Goal: Navigation & Orientation: Find specific page/section

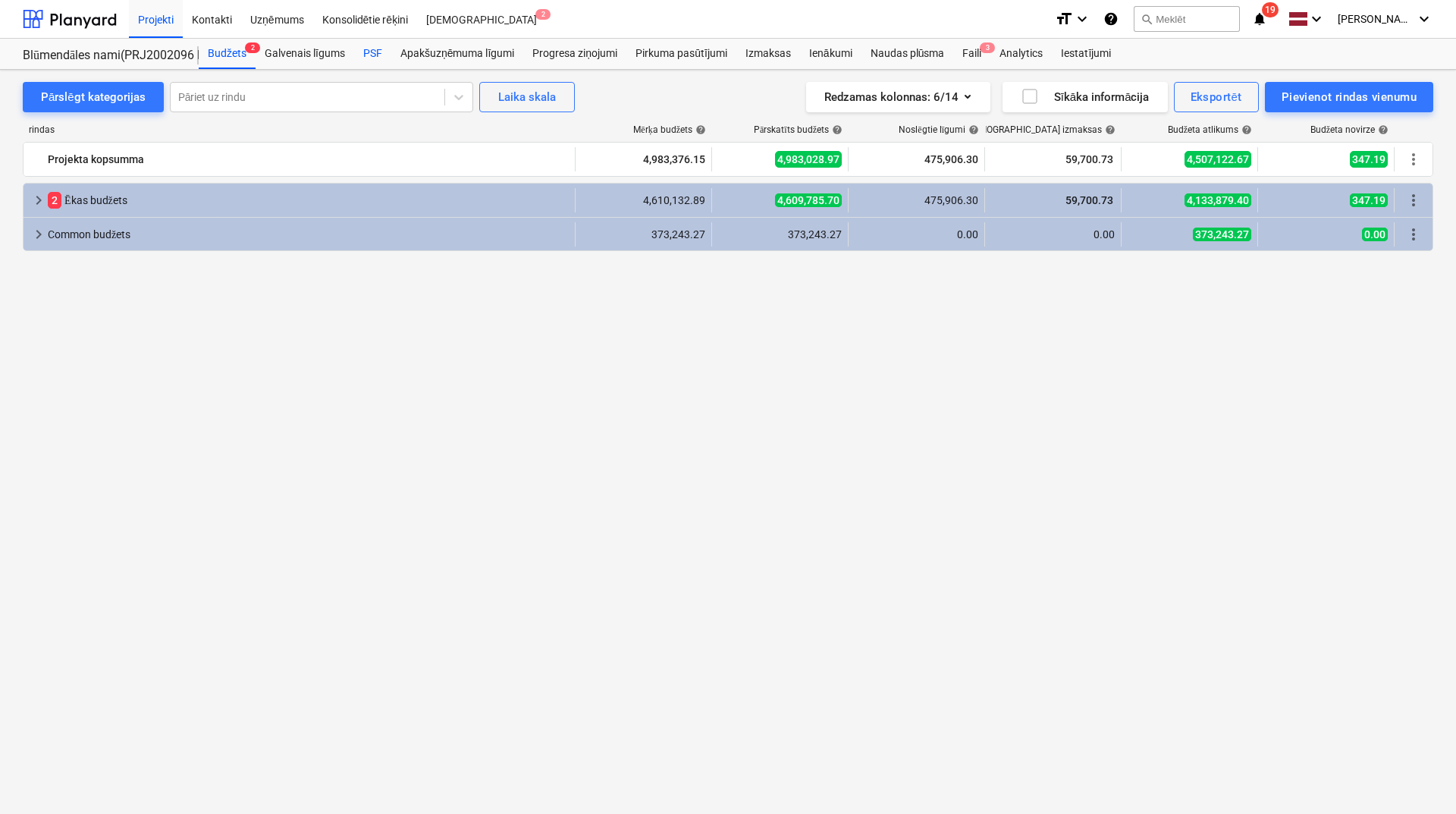
click at [370, 57] on div "PSF" at bounding box center [373, 53] width 37 height 30
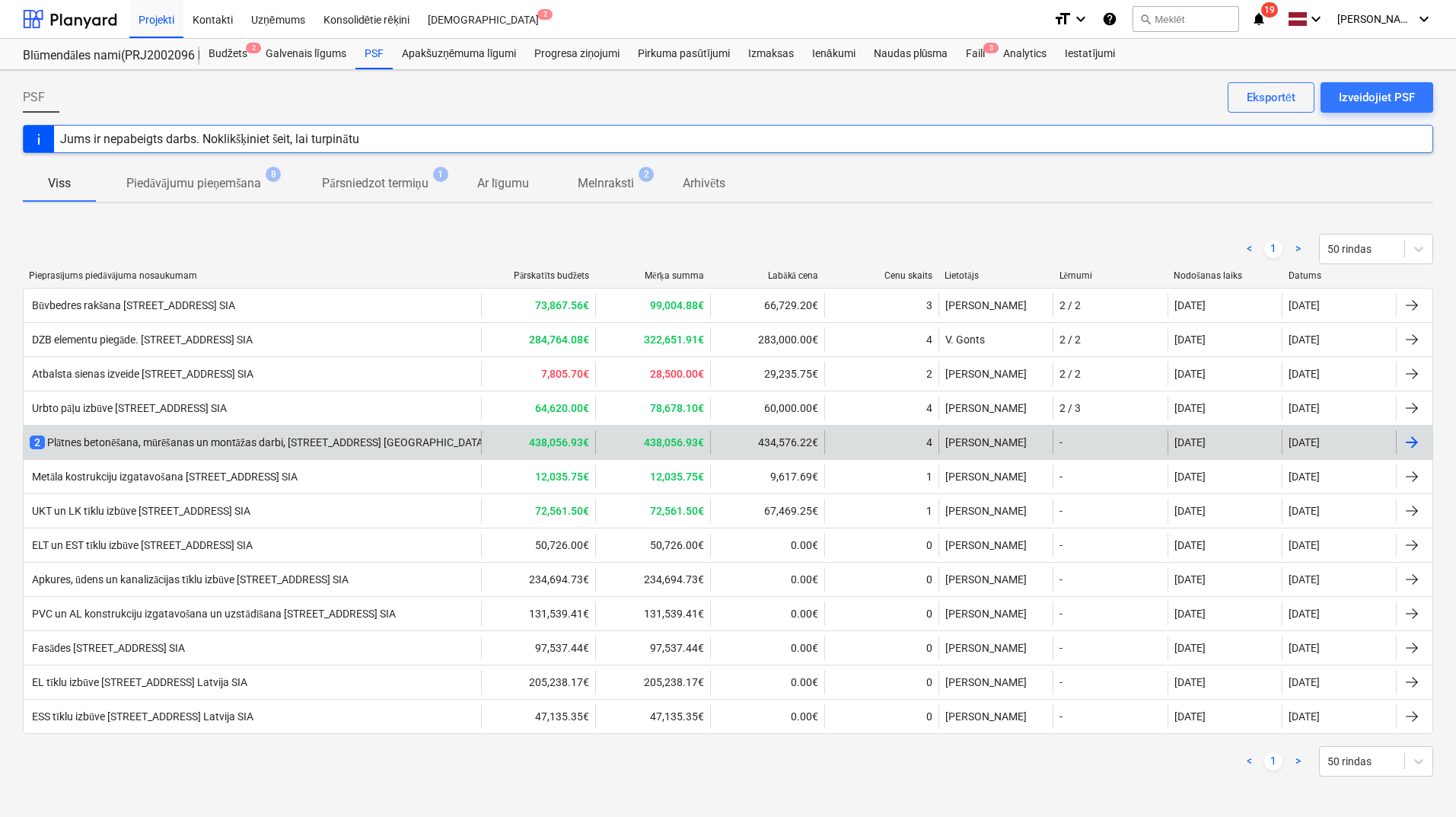
click at [265, 442] on div "2 Plātnes betonēšana, mūrēšanas un montāžas darbi, [STREET_ADDRESS] [GEOGRAPHIC…" at bounding box center [285, 442] width 512 height 15
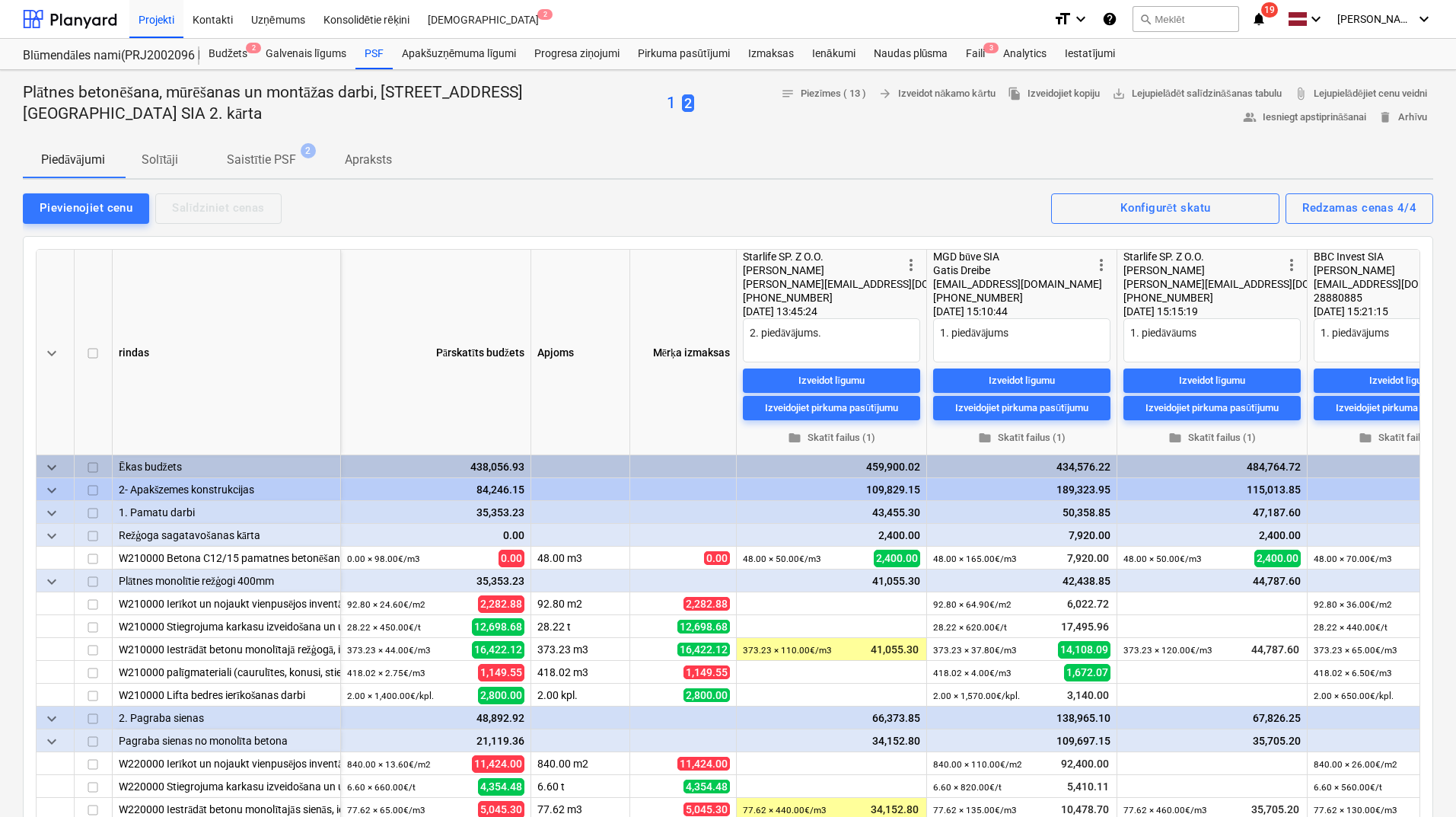
click at [157, 155] on p "Solītāji" at bounding box center [159, 160] width 37 height 18
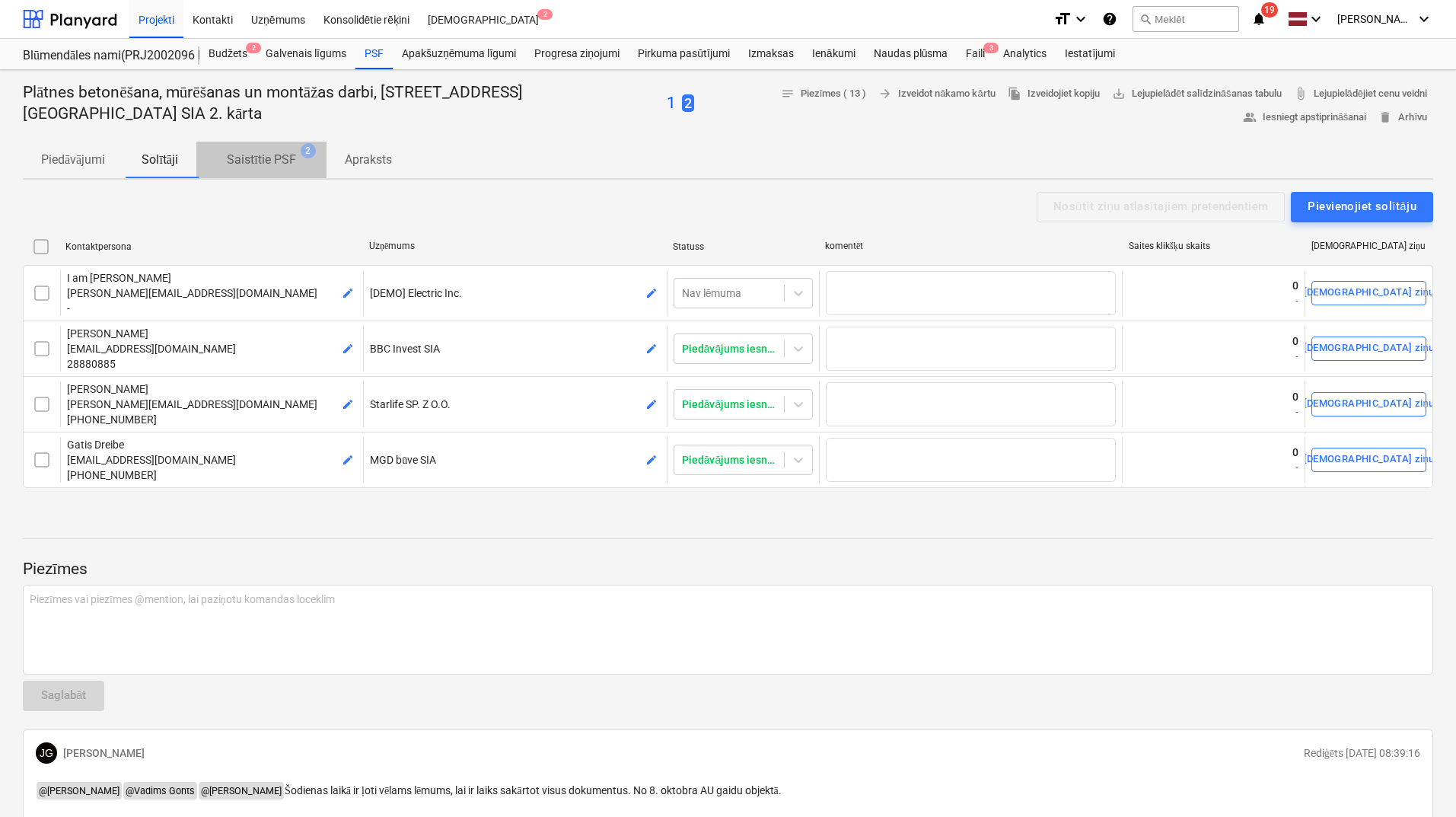
click at [253, 155] on p "Saistītie PSF" at bounding box center [261, 160] width 69 height 18
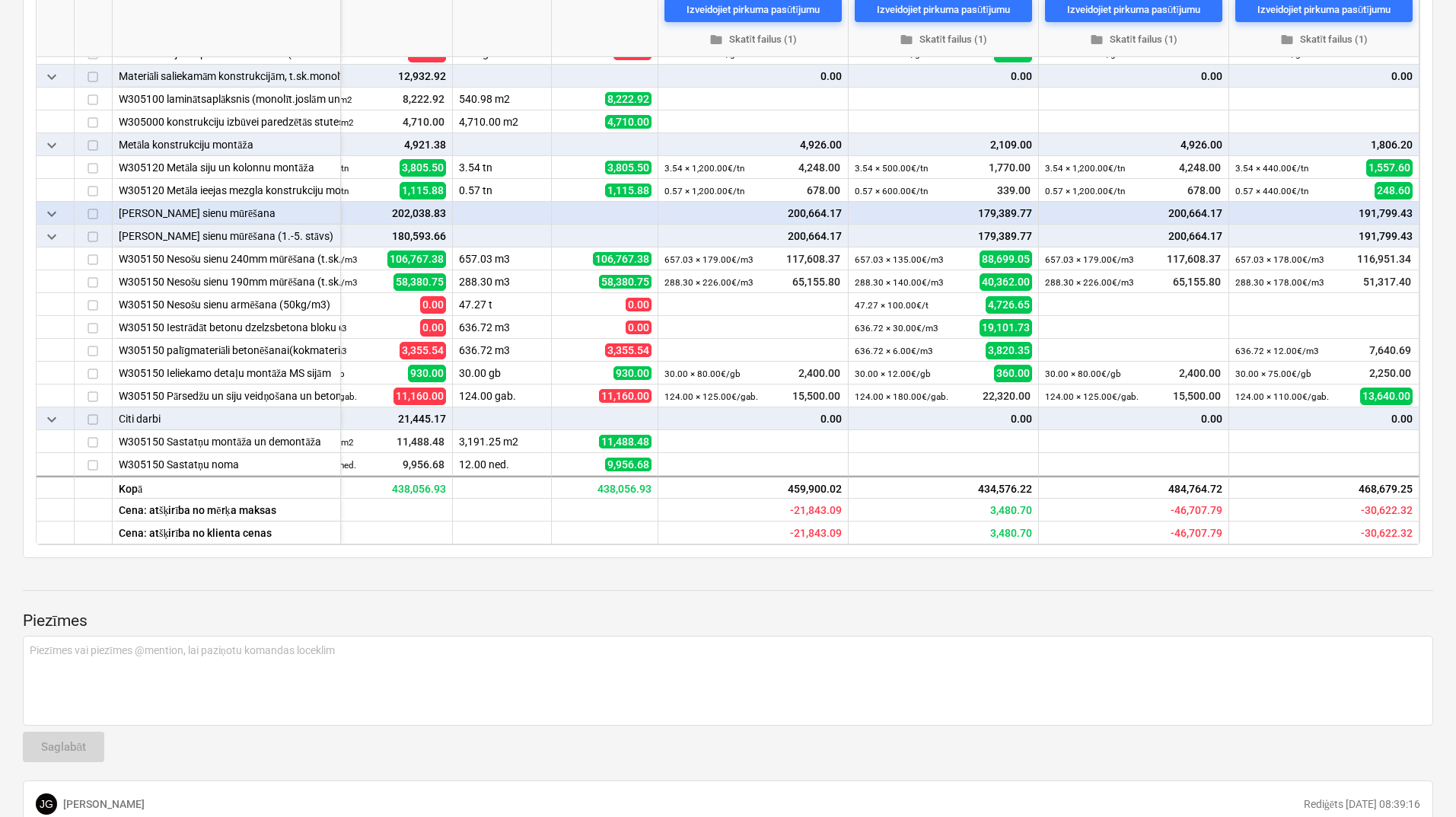
scroll to position [406, 0]
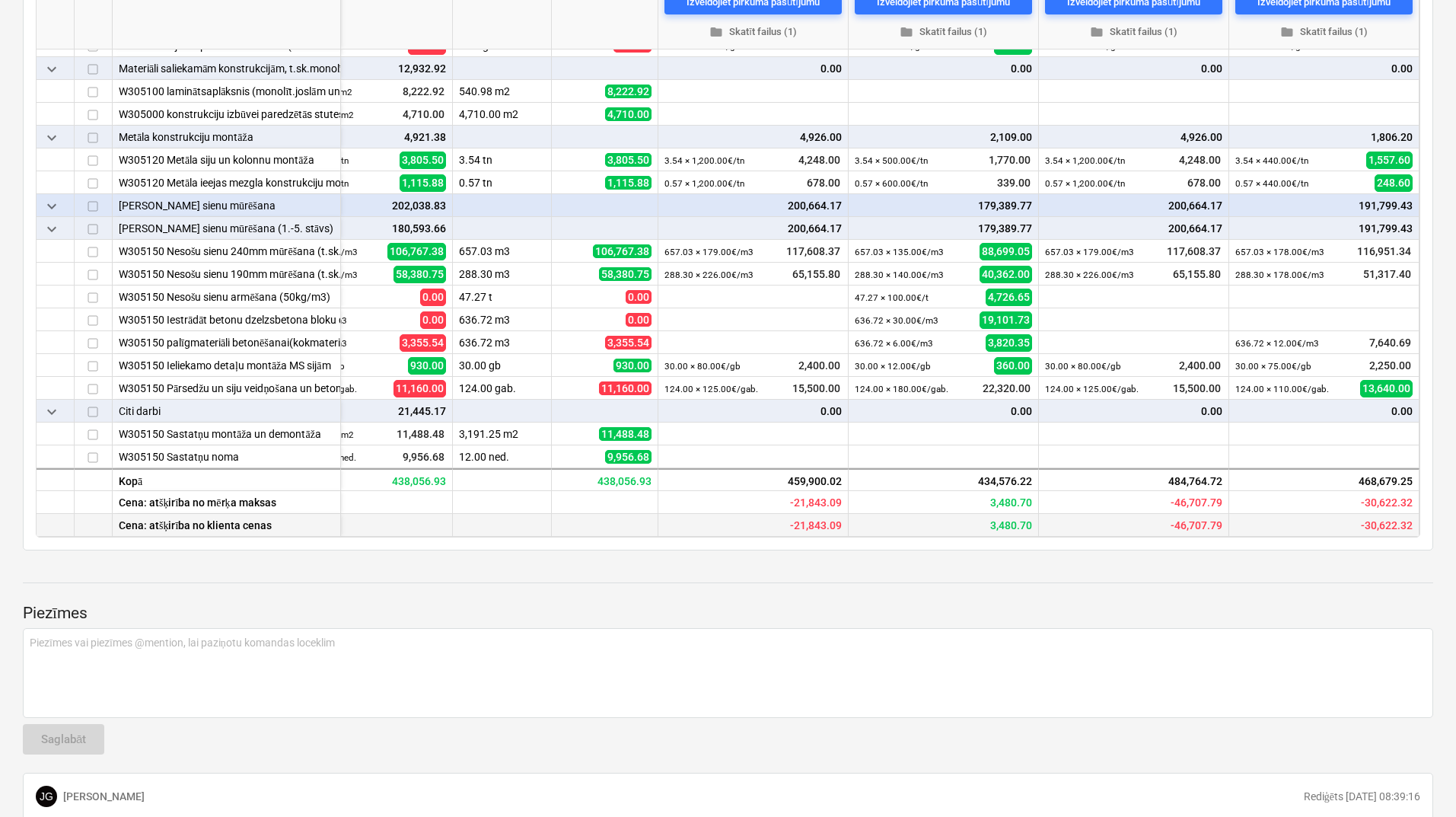
type textarea "x"
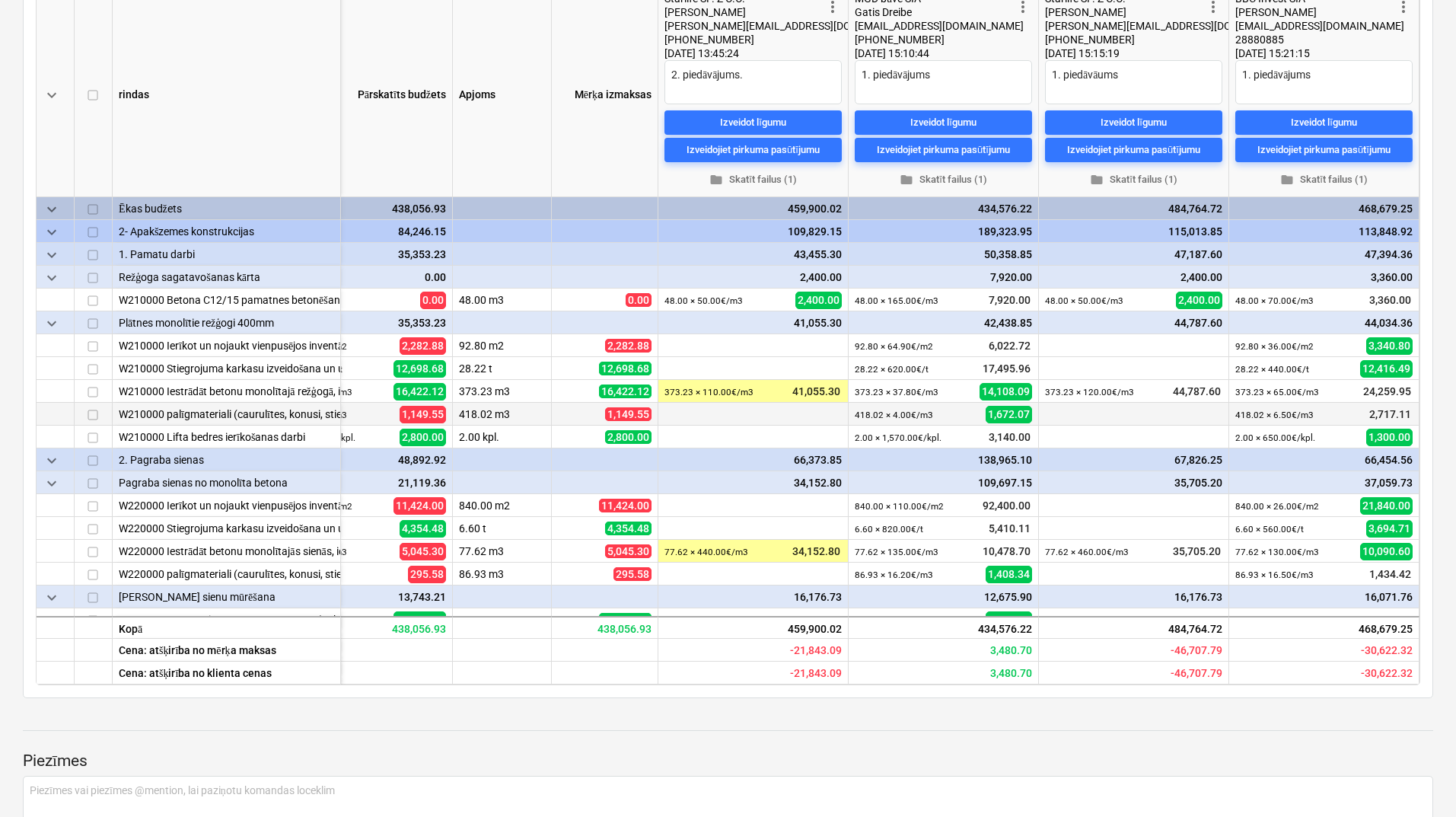
scroll to position [0, 0]
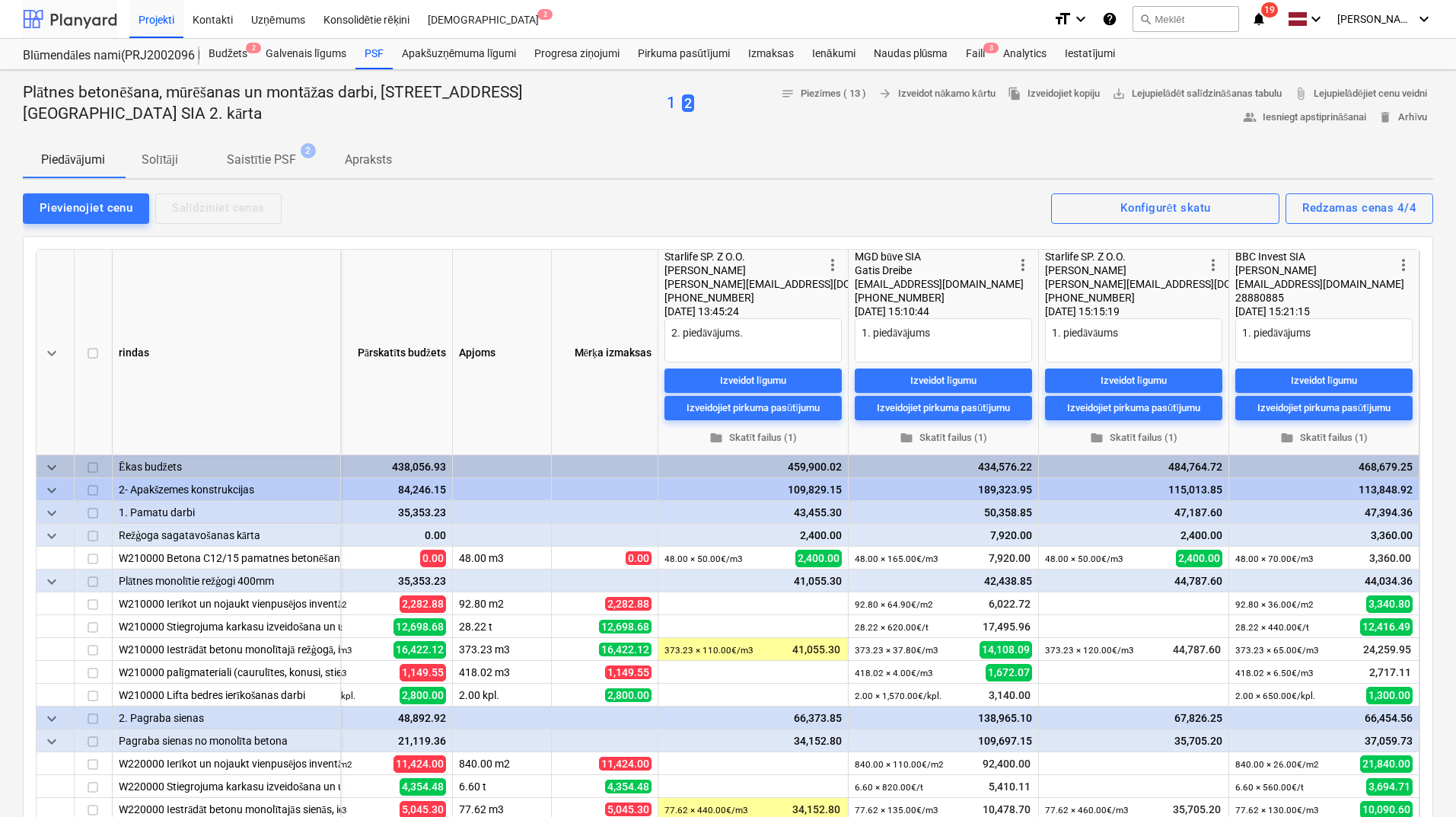
click at [88, 23] on div at bounding box center [71, 19] width 95 height 38
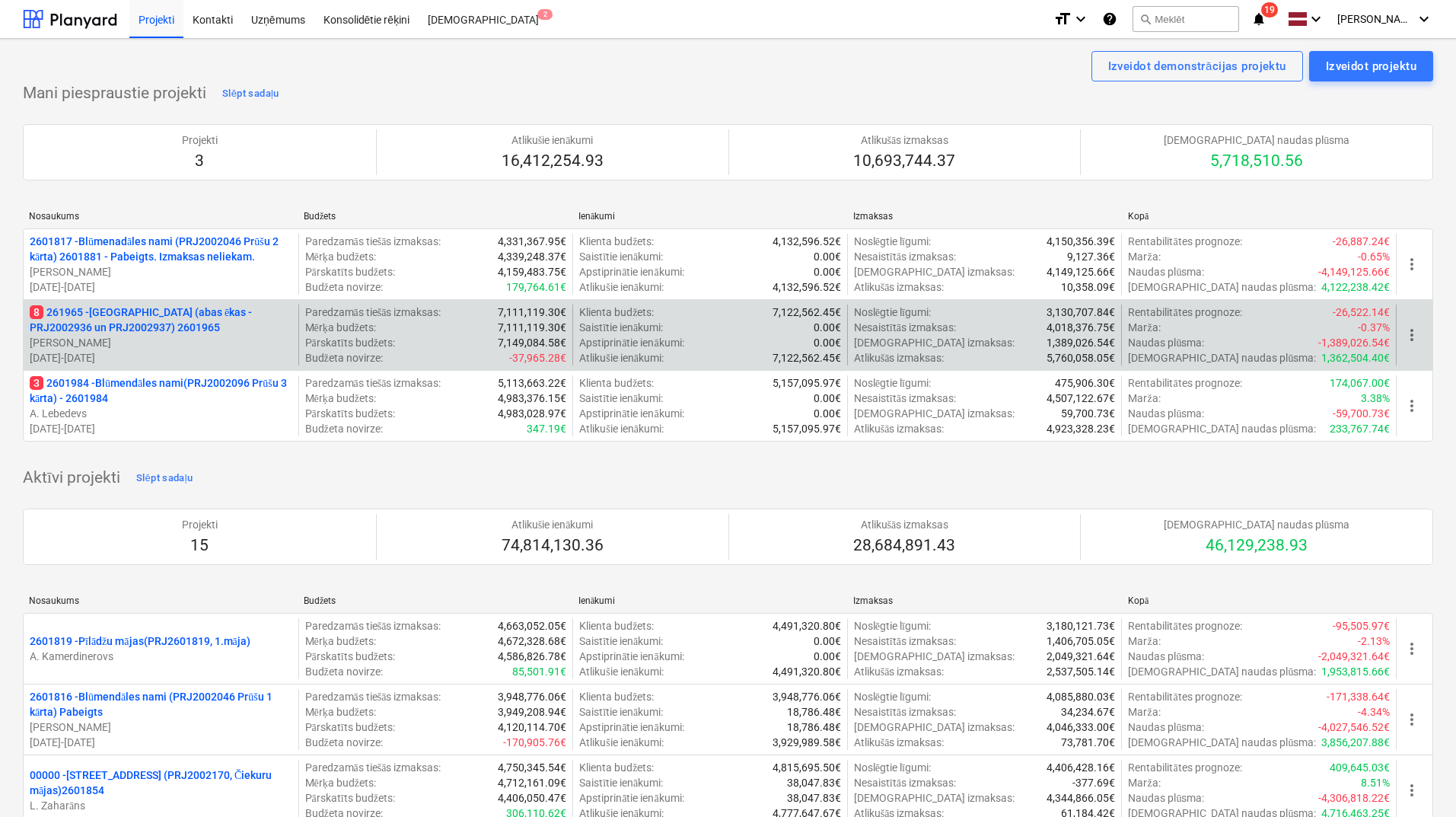
click at [130, 317] on p "8 261965 - Nīcgales iela (abas ēkas - PRJ2002936 un PRJ2002937) 2601965" at bounding box center [161, 320] width 263 height 30
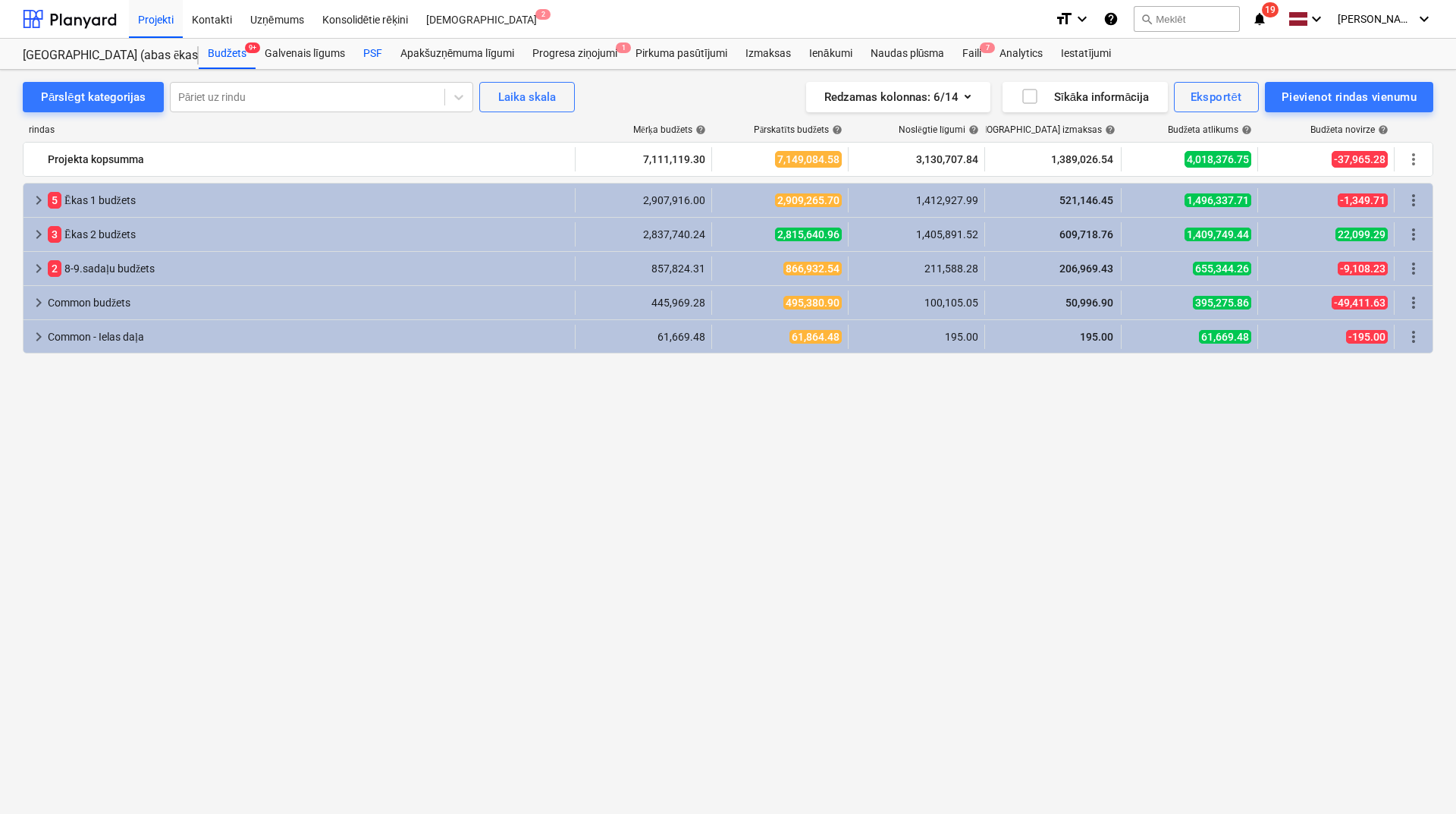
click at [371, 52] on div "PSF" at bounding box center [373, 53] width 37 height 30
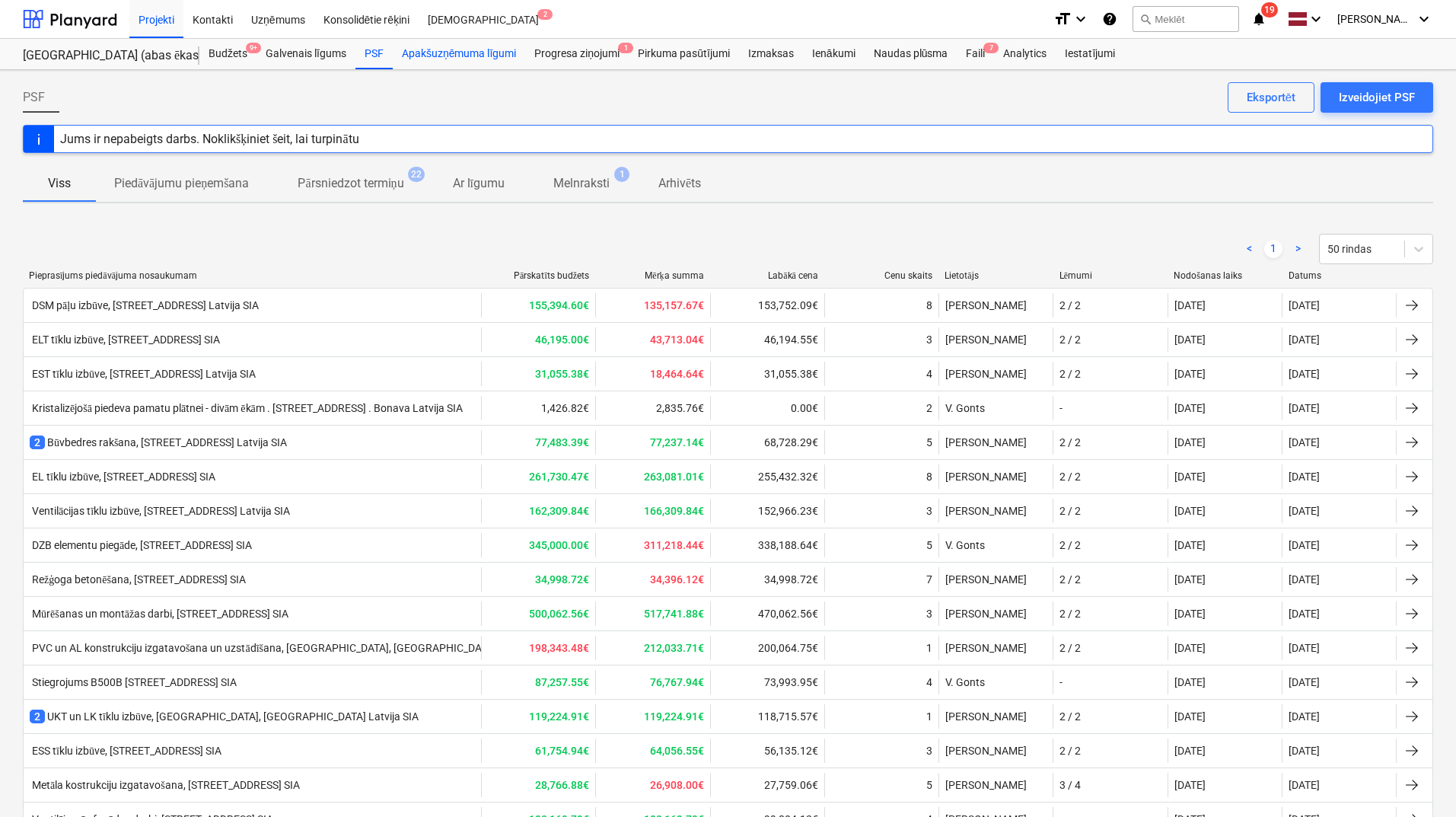
click at [448, 52] on div "Apakšuzņēmuma līgumi" at bounding box center [459, 54] width 132 height 30
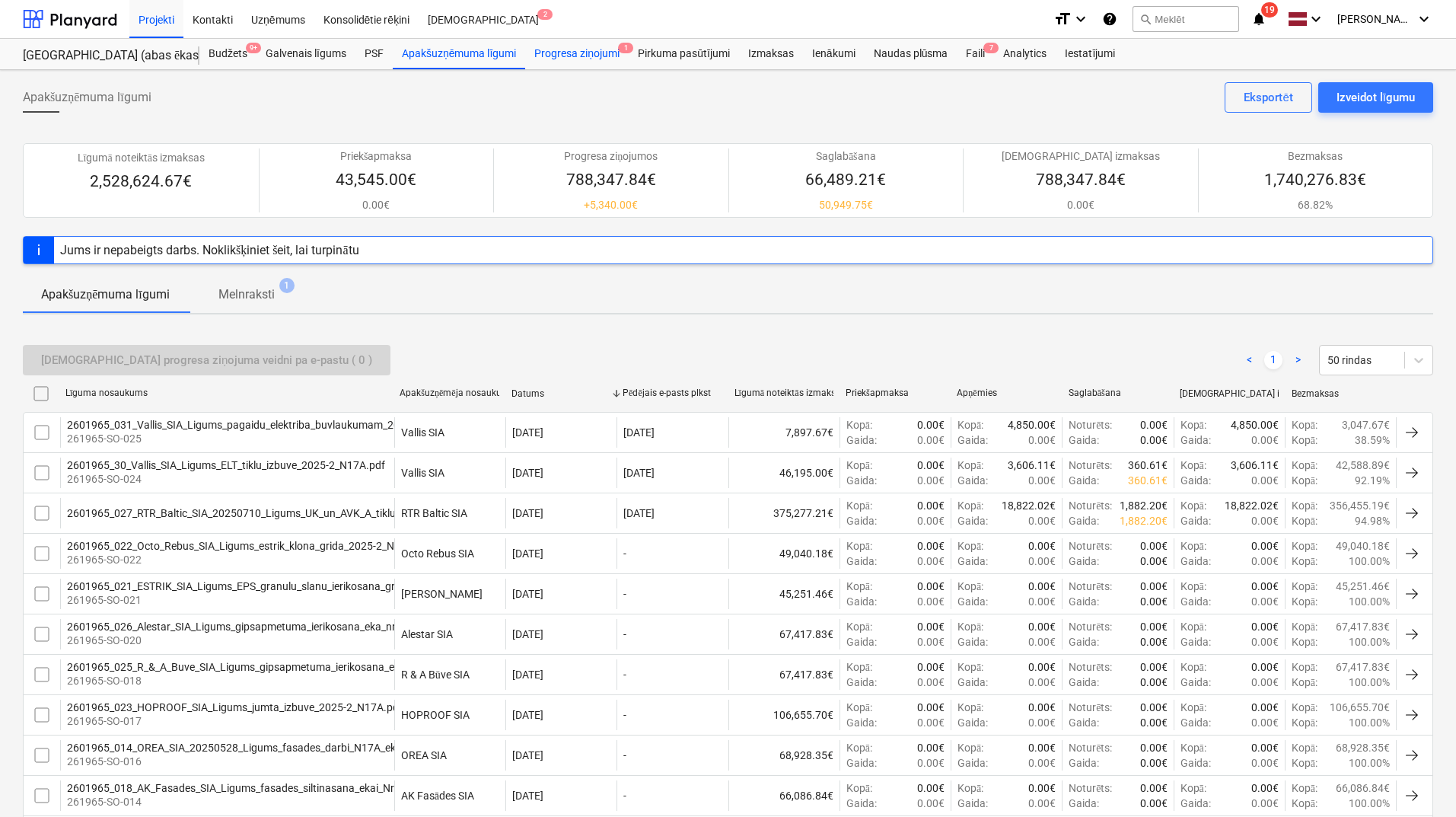
click at [585, 55] on div "Progresa ziņojumi 1" at bounding box center [577, 54] width 104 height 30
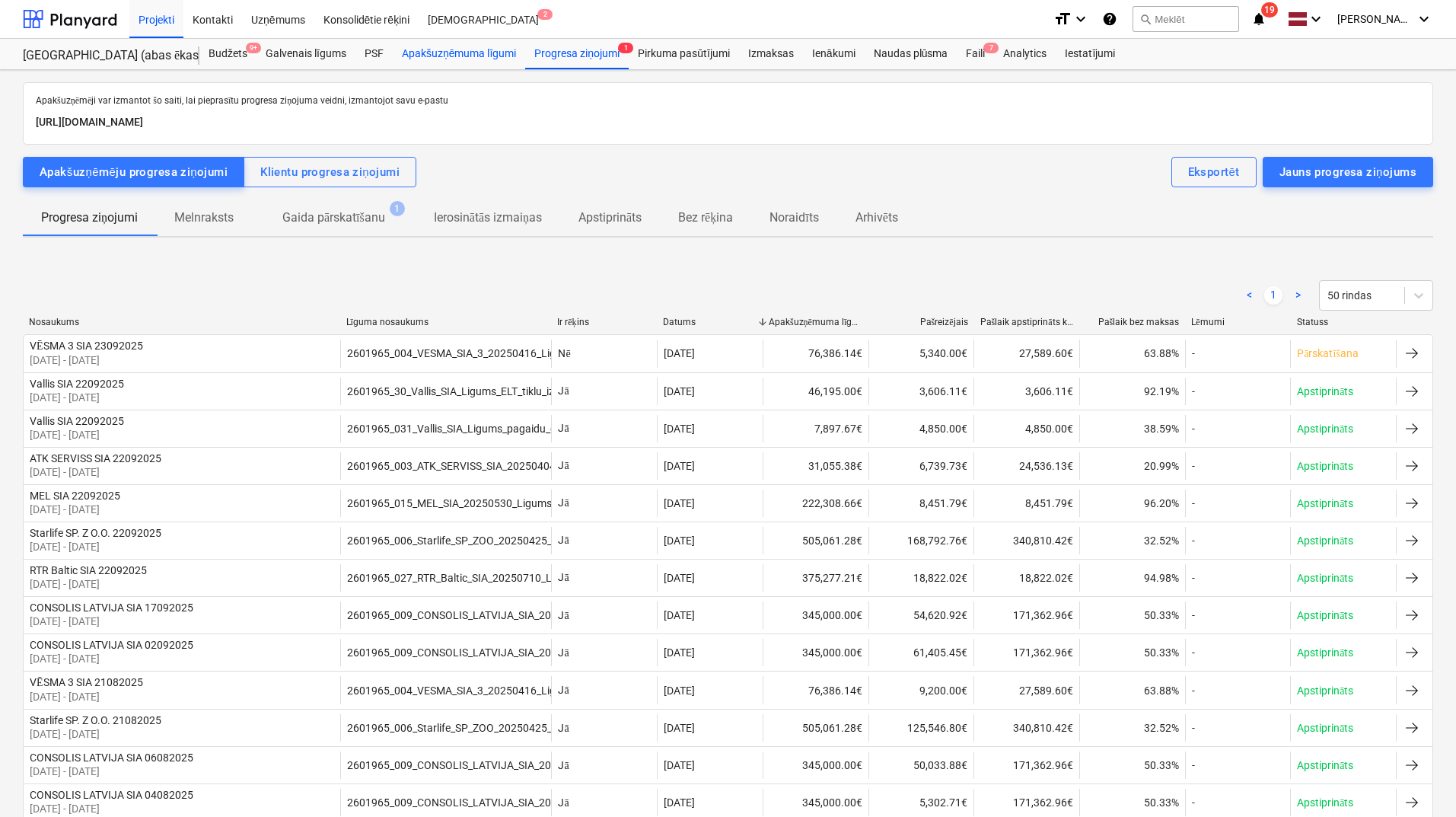
click at [433, 62] on div "Apakšuzņēmuma līgumi" at bounding box center [459, 54] width 132 height 30
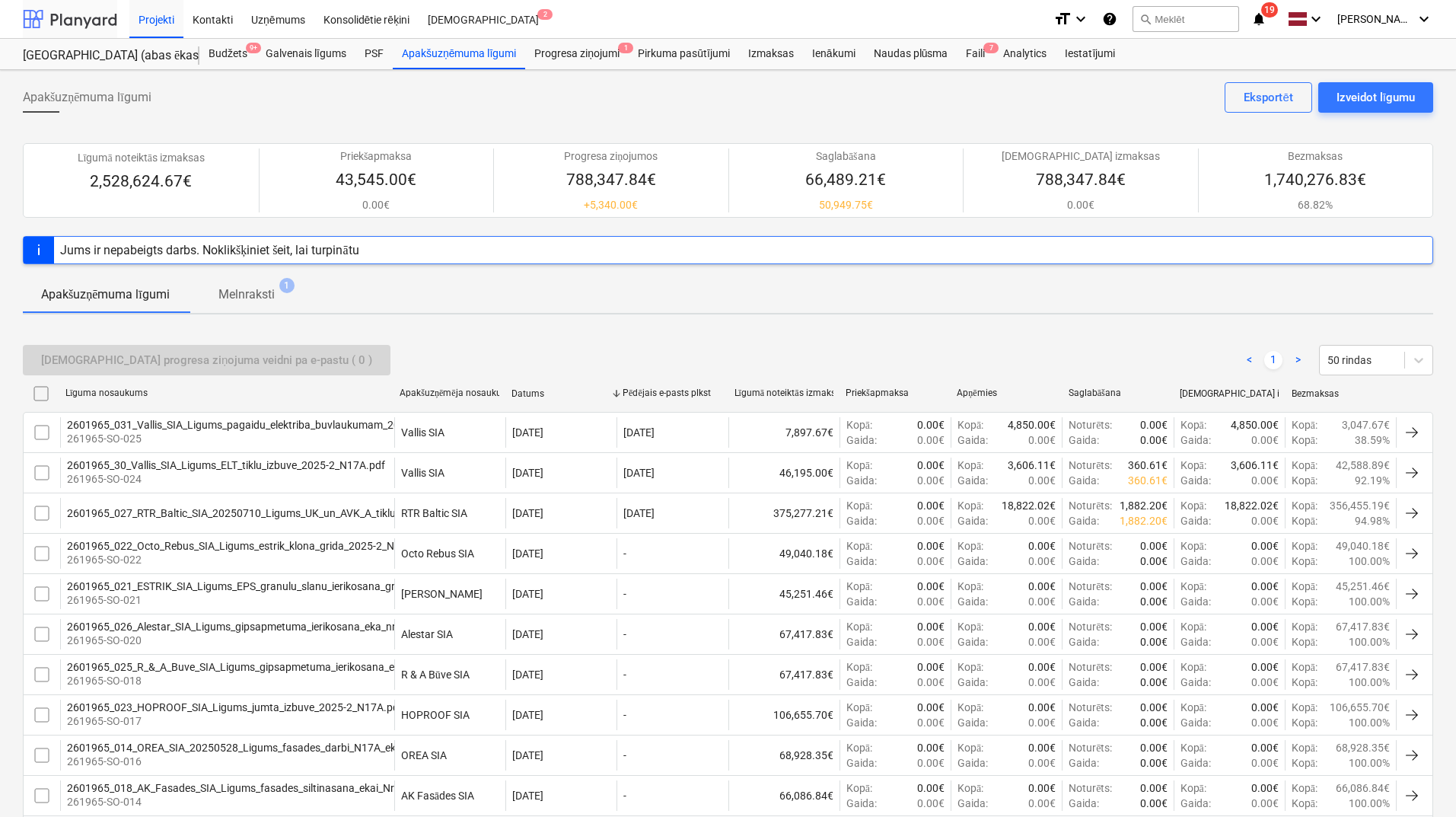
click at [55, 23] on div at bounding box center [71, 19] width 95 height 38
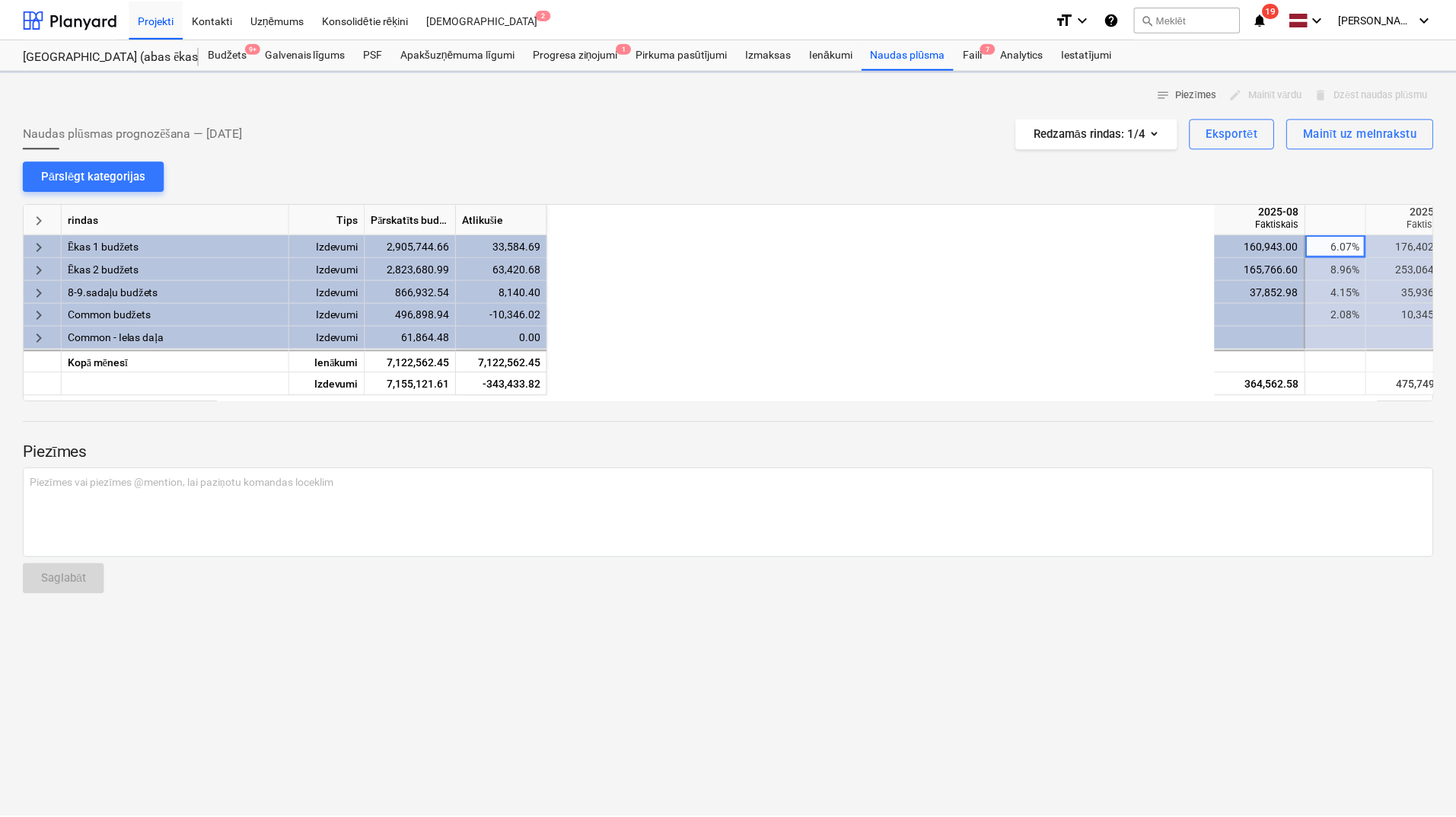
scroll to position [0, 762]
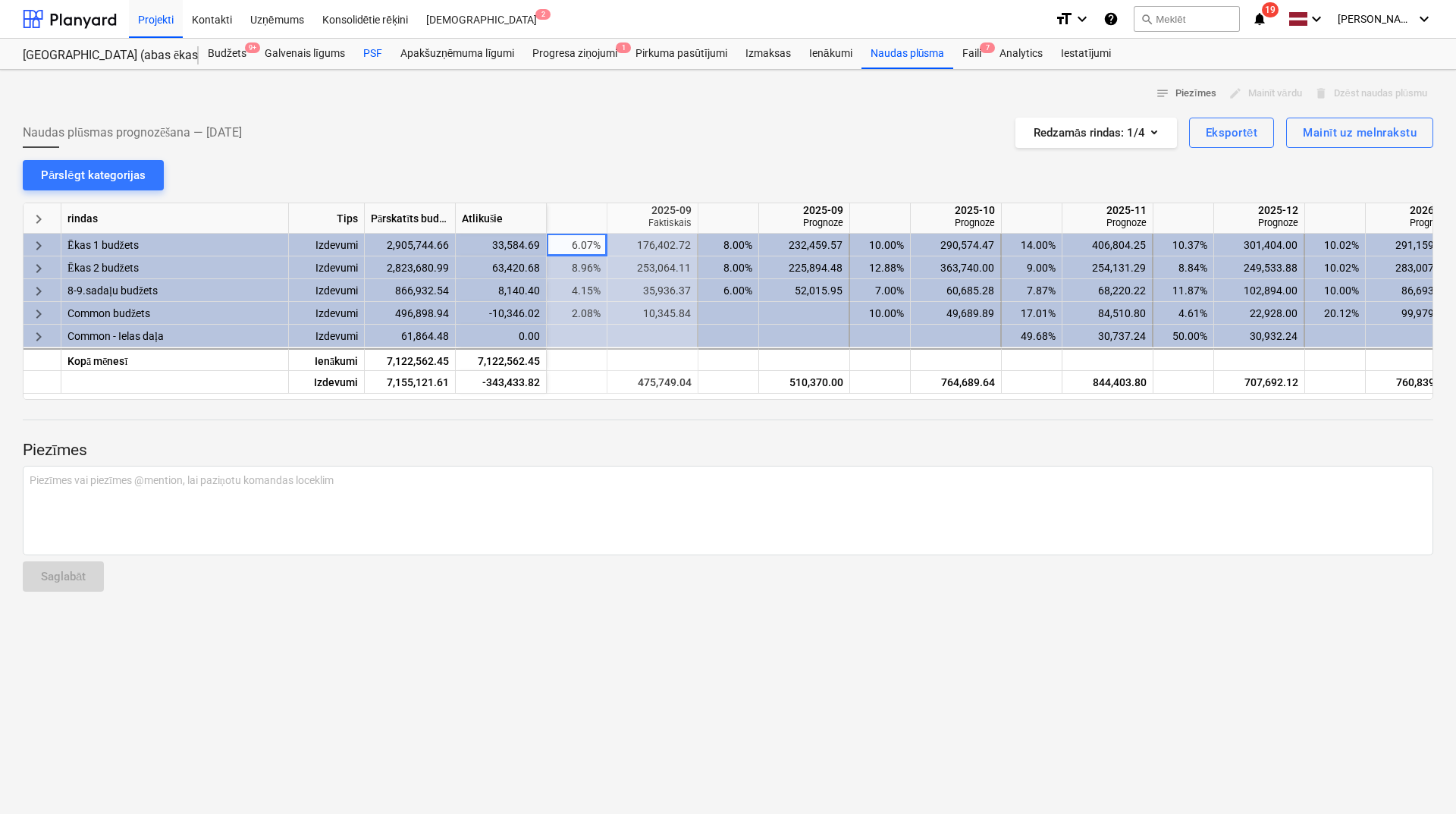
click at [378, 53] on div "PSF" at bounding box center [373, 53] width 37 height 30
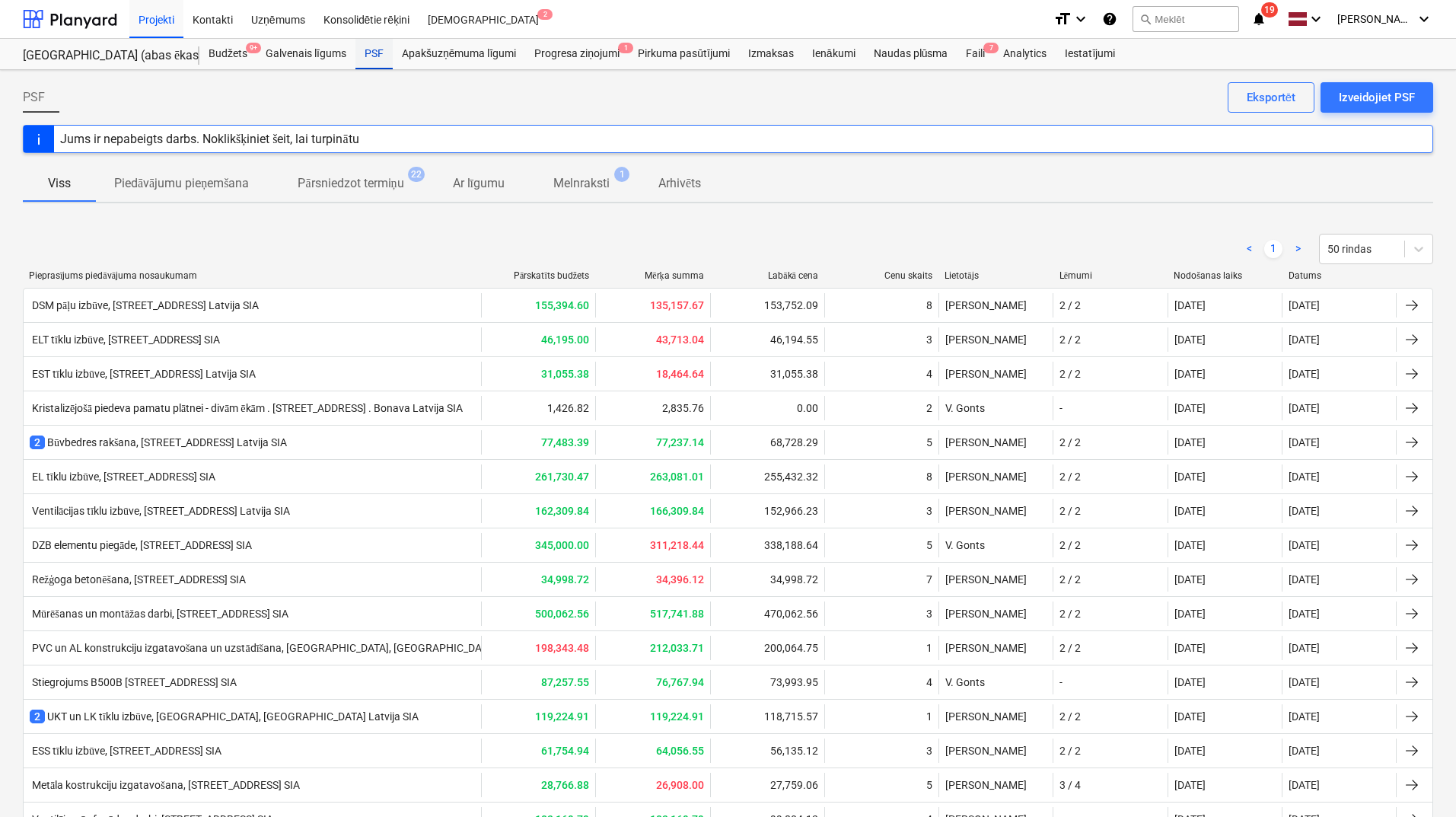
click at [384, 49] on div "PSF" at bounding box center [375, 54] width 38 height 30
click at [572, 56] on div "Progresa ziņojumi 1" at bounding box center [577, 54] width 104 height 30
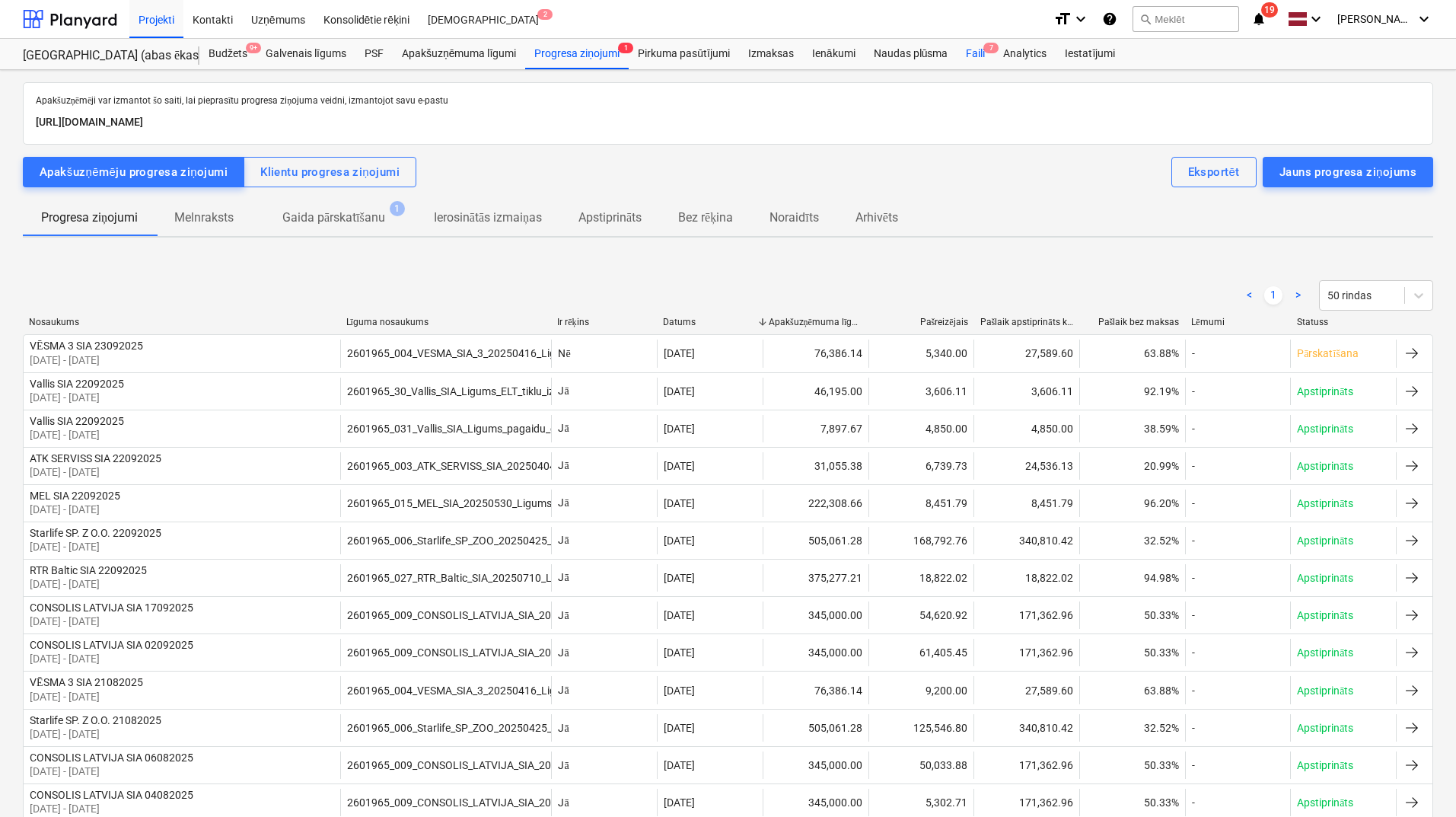
click at [982, 47] on div "Faili 7" at bounding box center [976, 54] width 38 height 30
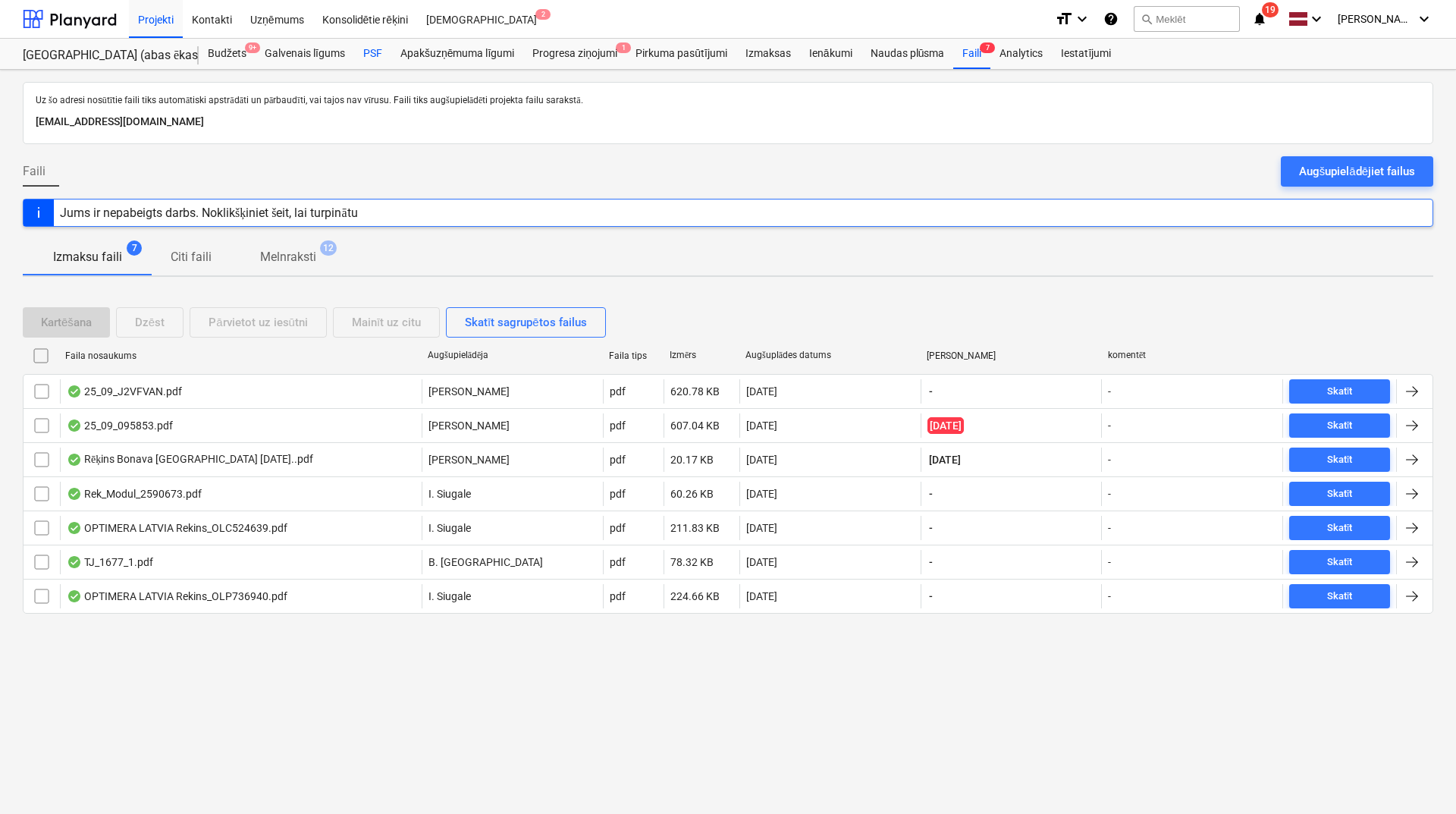
click at [374, 52] on div "PSF" at bounding box center [373, 53] width 37 height 30
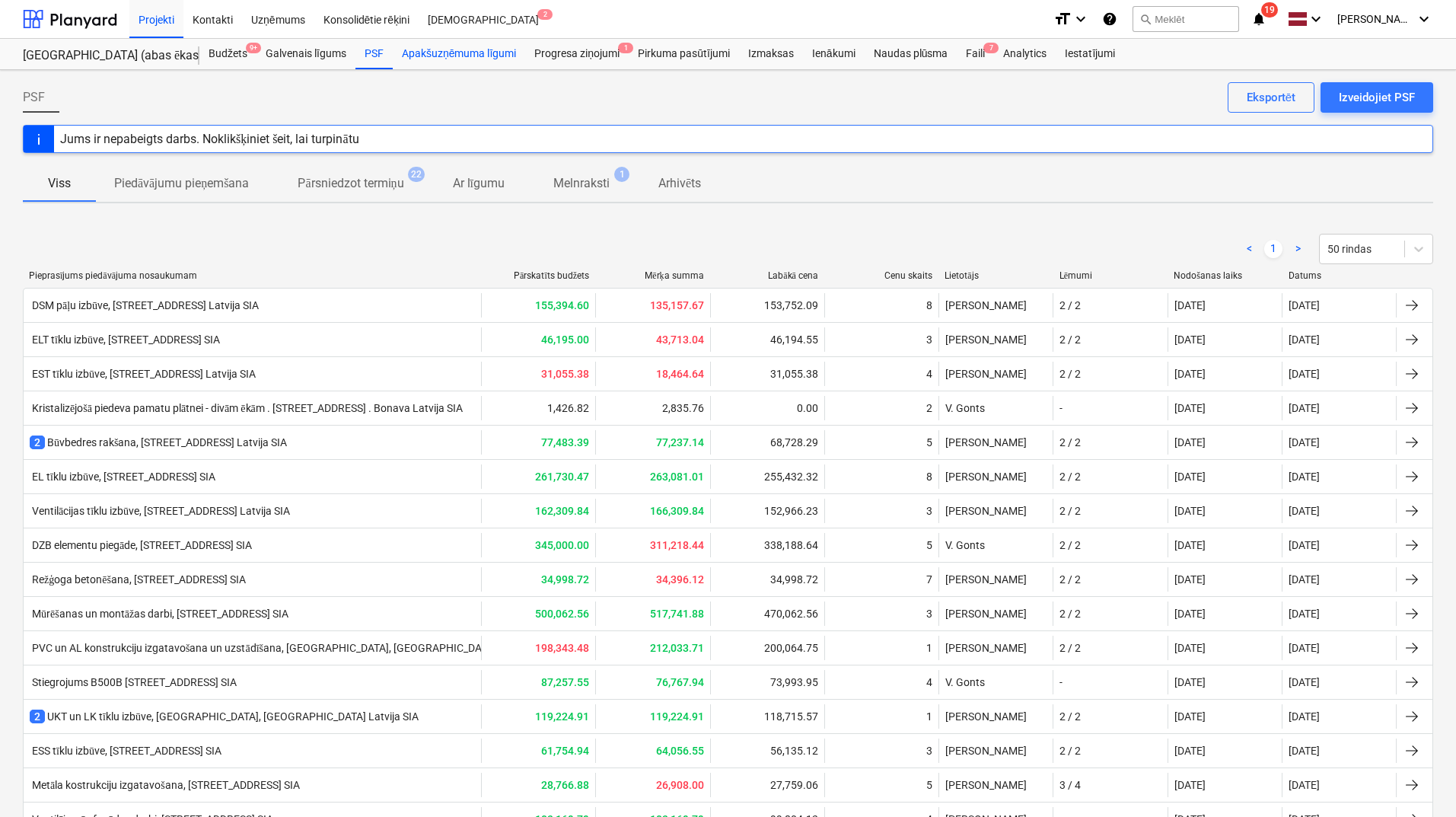
click at [503, 50] on div "Apakšuzņēmuma līgumi" at bounding box center [459, 54] width 132 height 30
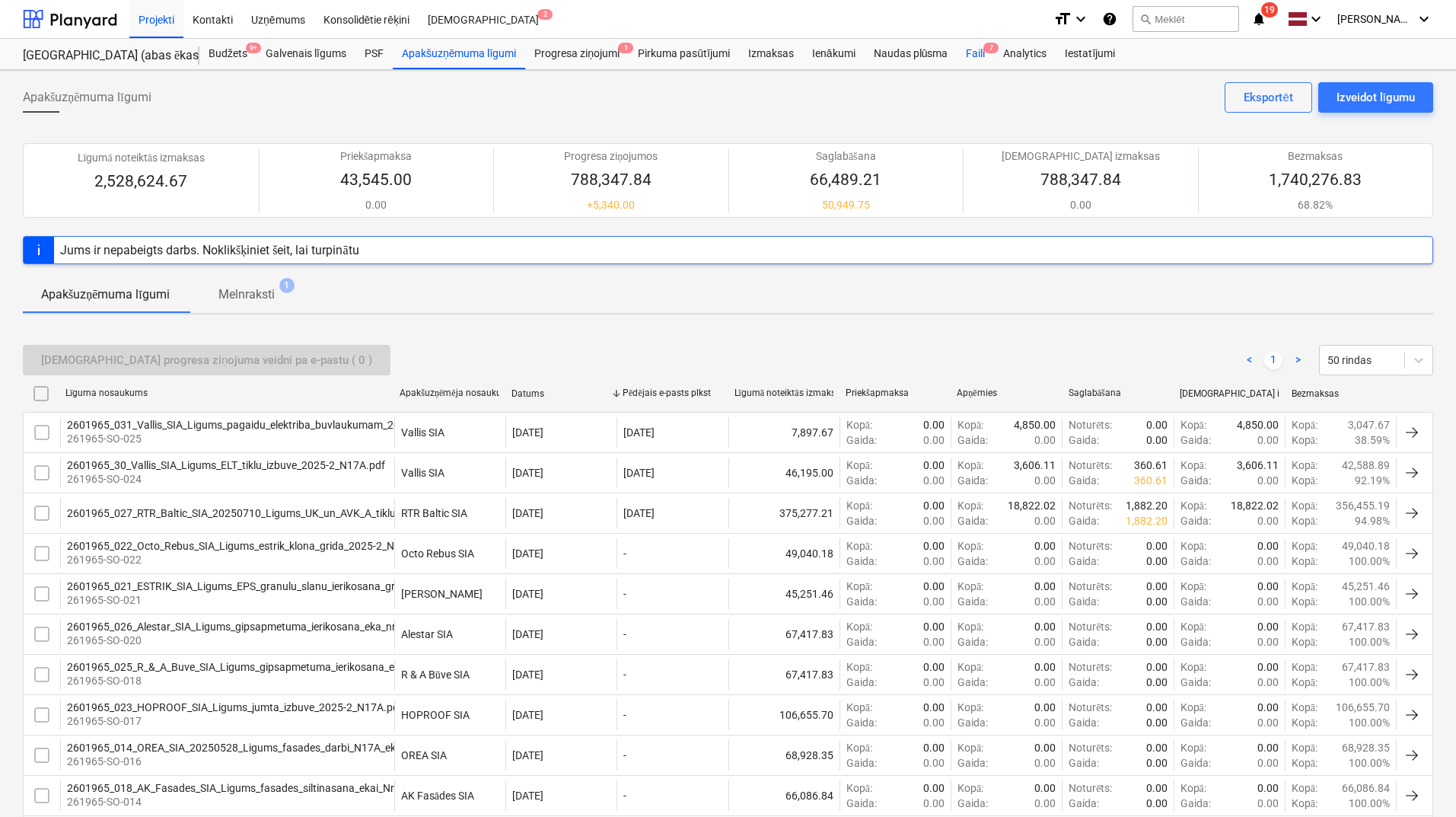
click at [979, 52] on div "Faili 7" at bounding box center [976, 54] width 38 height 30
